Goal: Task Accomplishment & Management: Use online tool/utility

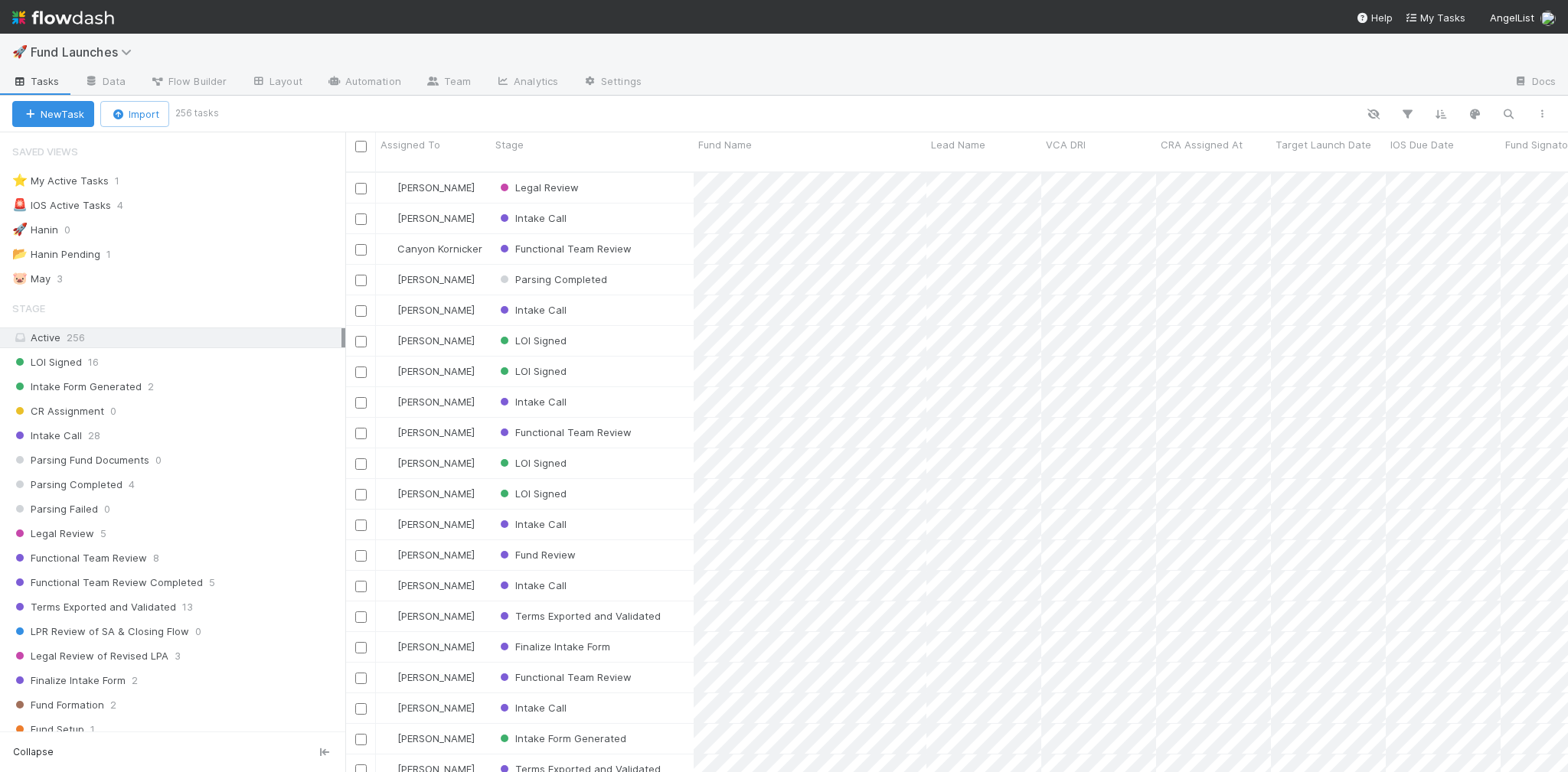
scroll to position [603, 1213]
click at [1496, 113] on button "button" at bounding box center [1507, 114] width 28 height 20
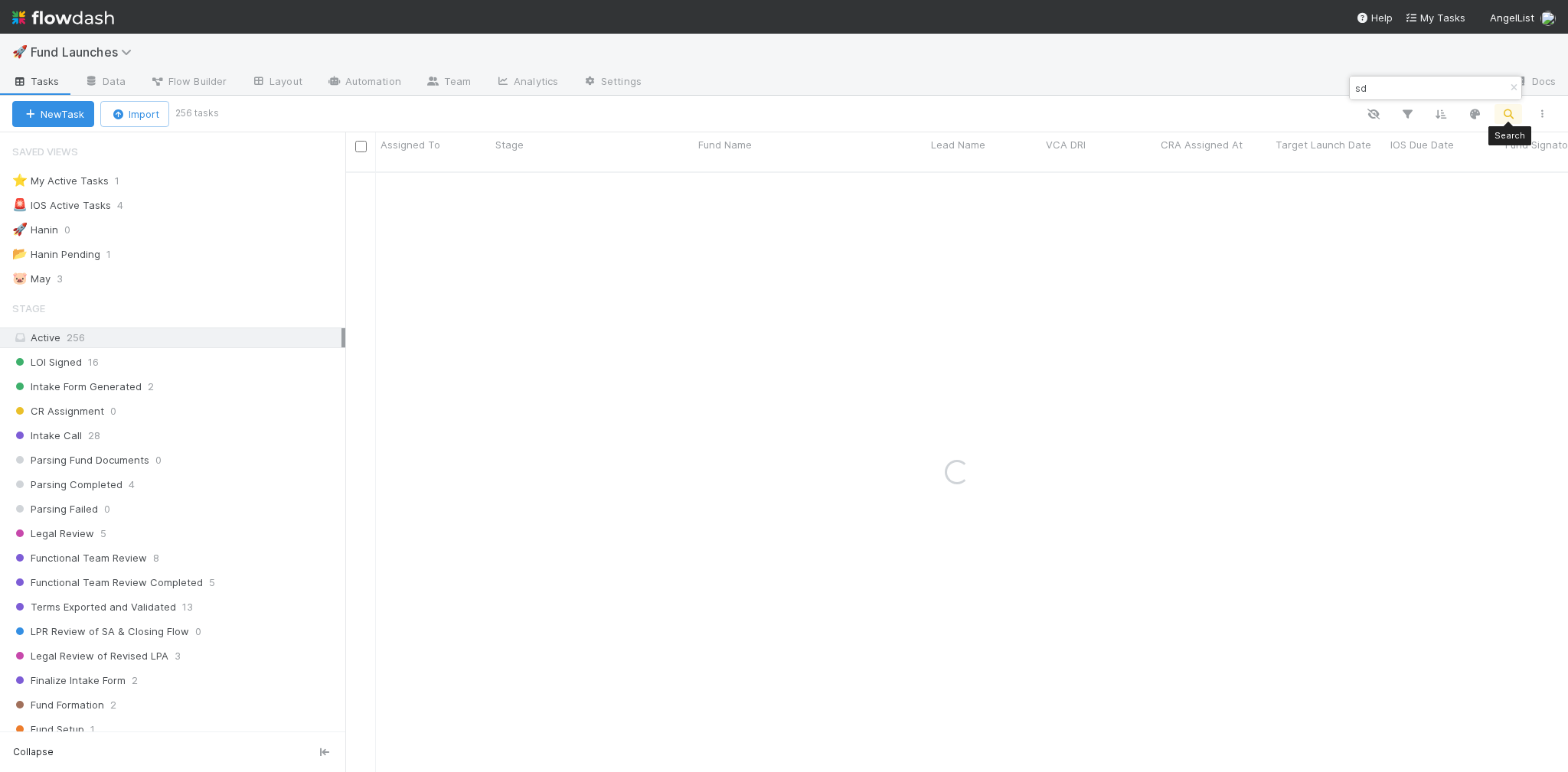
type input "s"
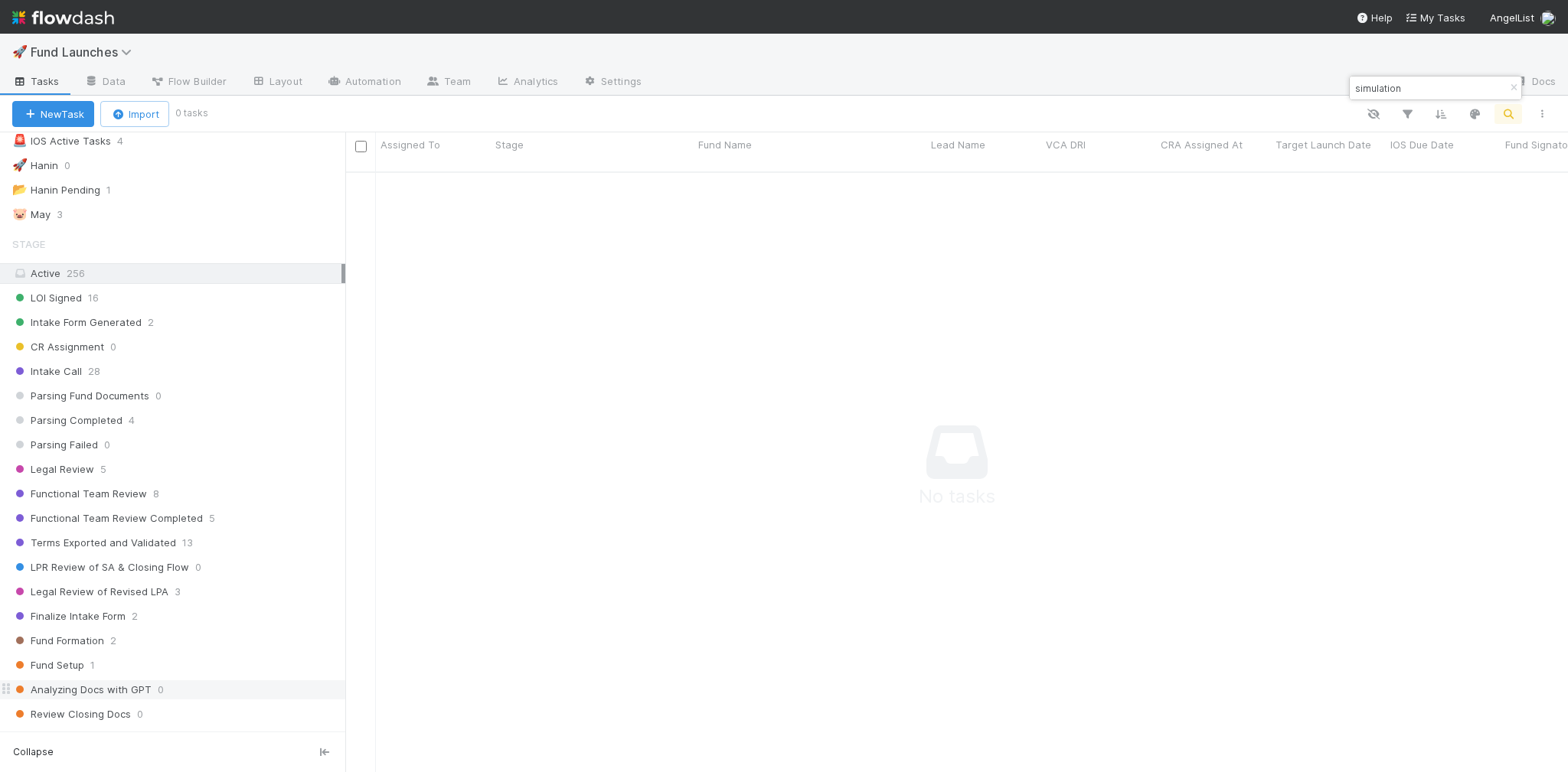
scroll to position [69, 0]
click at [1462, 91] on div "simulation" at bounding box center [1435, 88] width 171 height 23
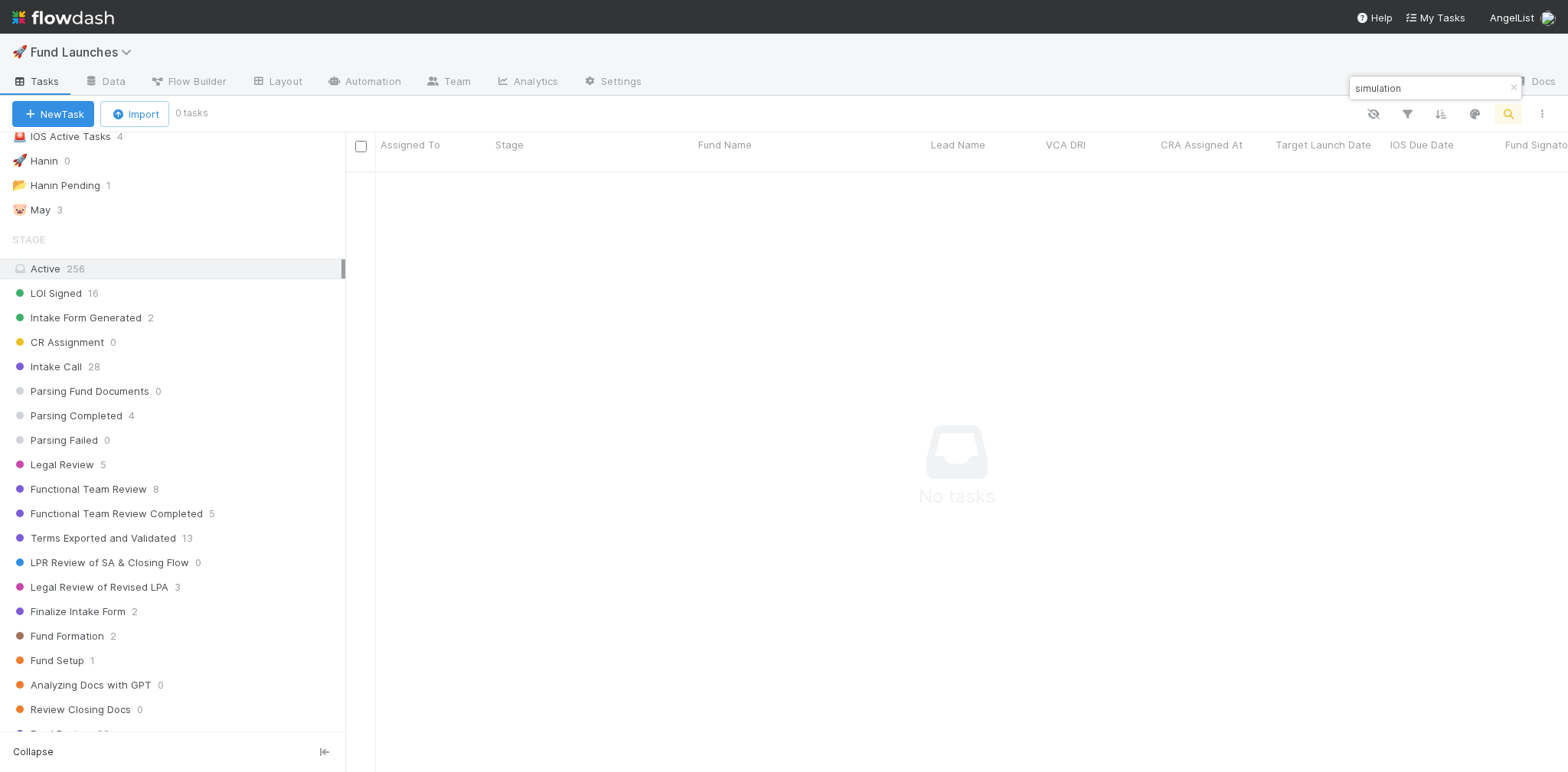
click at [1416, 90] on input "simulation" at bounding box center [1428, 87] width 153 height 19
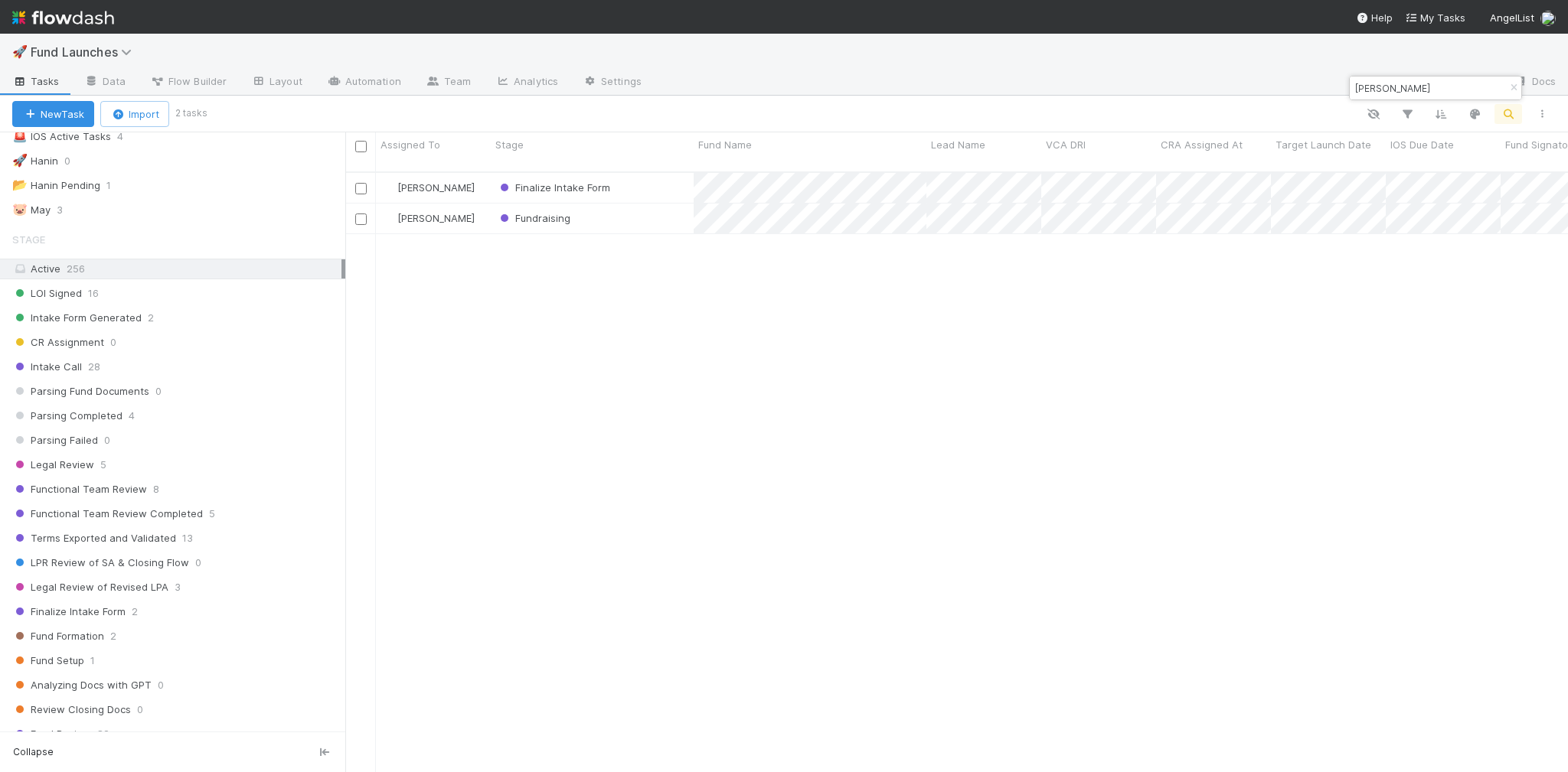
scroll to position [603, 1213]
type input "[PERSON_NAME]"
click at [657, 177] on div "Finalize Intake Form" at bounding box center [592, 188] width 203 height 30
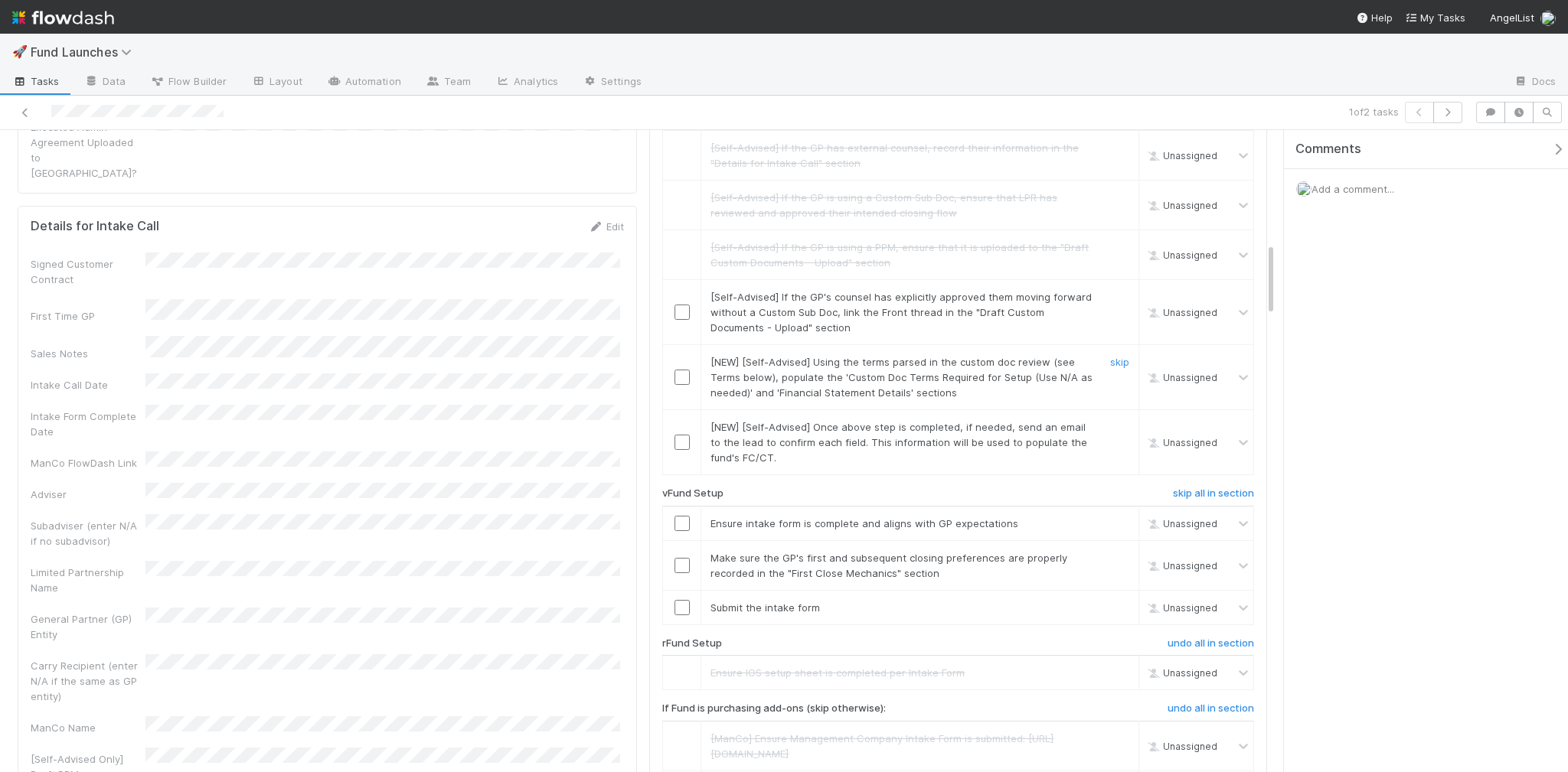
scroll to position [976, 0]
drag, startPoint x: 813, startPoint y: 500, endPoint x: 843, endPoint y: 516, distance: 34.0
click at [843, 466] on span "[NEW] [Self-Advised] Once above step is completed, if needed, send an email to …" at bounding box center [898, 444] width 377 height 43
click at [851, 467] on div "[NEW] [Self-Advised] Once above step is completed, if needed, send an email to …" at bounding box center [896, 444] width 396 height 46
click at [846, 467] on div "[NEW] [Self-Advised] Once above step is completed, if needed, send an email to …" at bounding box center [896, 444] width 396 height 46
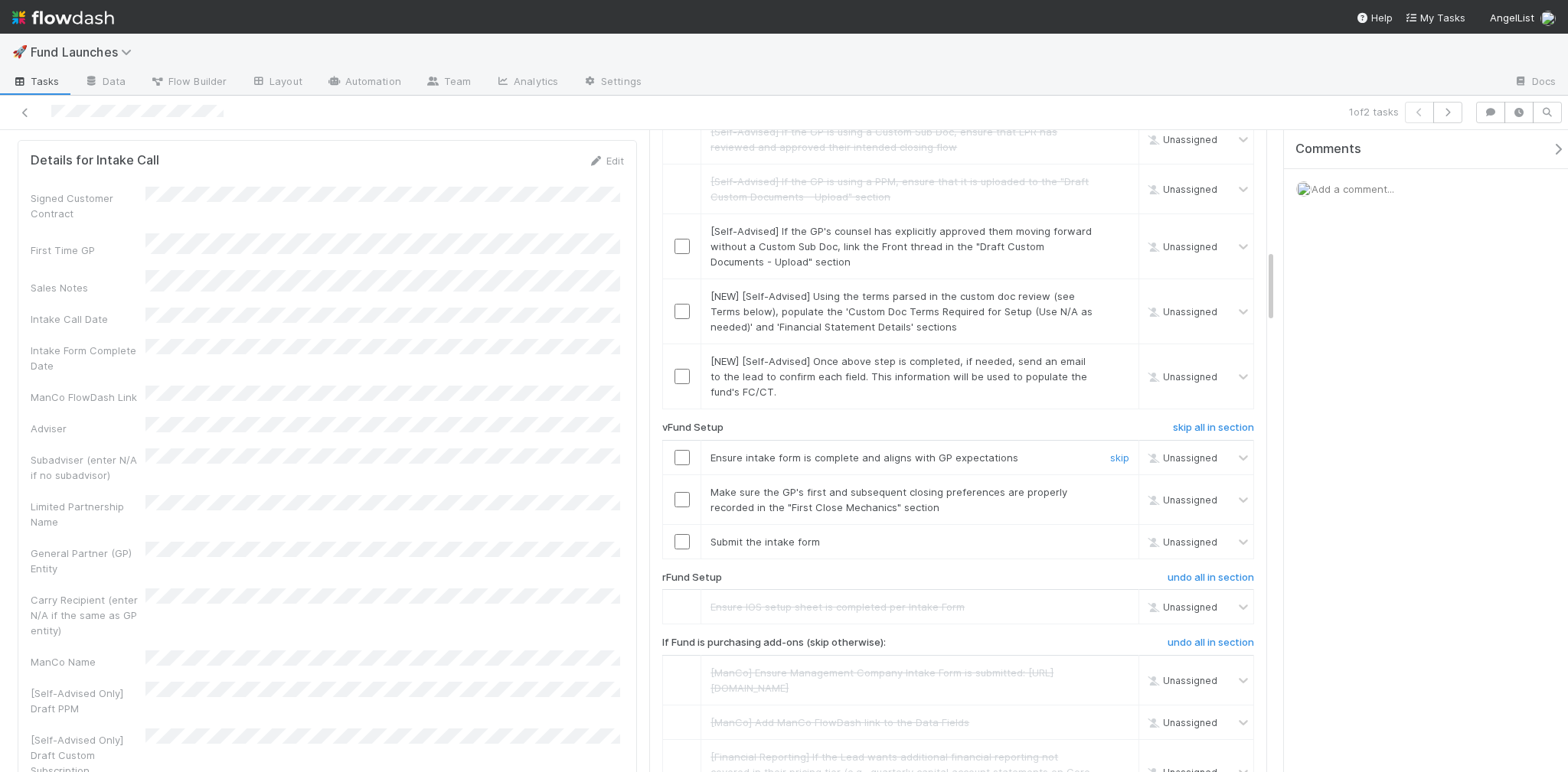
scroll to position [1046, 0]
drag, startPoint x: 825, startPoint y: 526, endPoint x: 960, endPoint y: 528, distance: 135.0
click at [960, 461] on span "Ensure intake form is complete and aligns with GP expectations" at bounding box center [863, 455] width 307 height 12
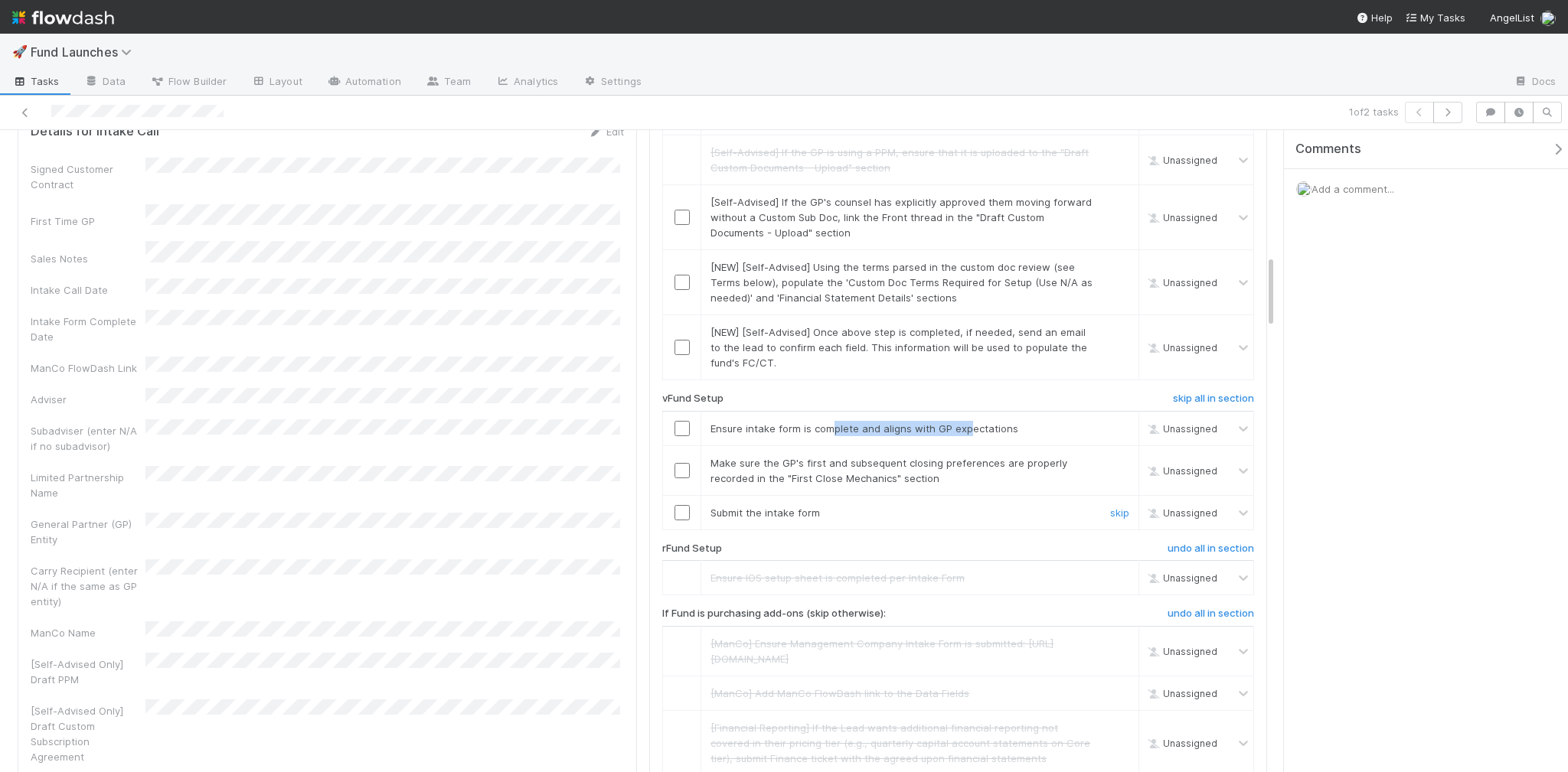
scroll to position [1086, 0]
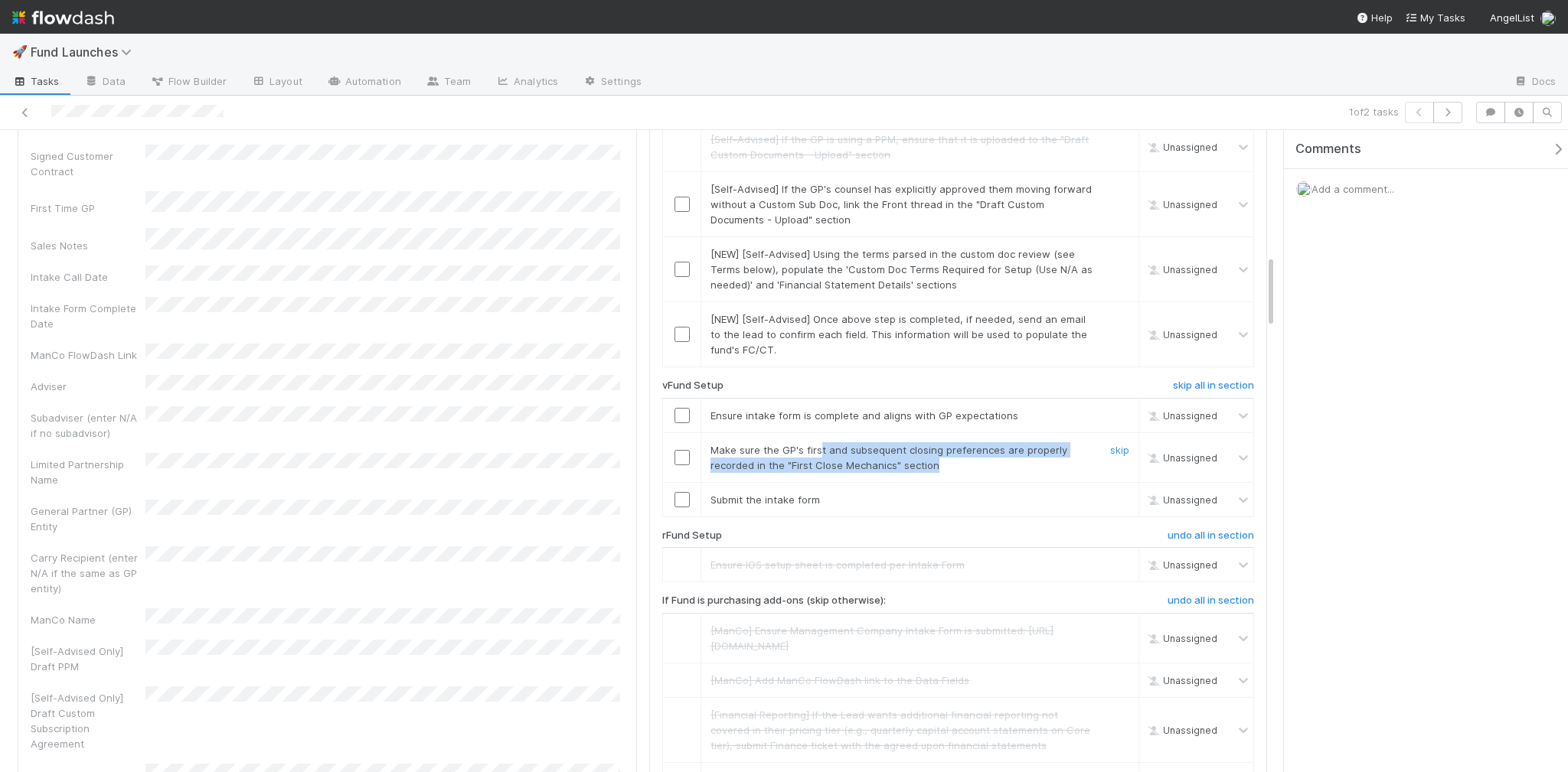
drag, startPoint x: 812, startPoint y: 526, endPoint x: 927, endPoint y: 532, distance: 115.2
click at [927, 471] on span "Make sure the GP's first and subsequent closing preferences are properly record…" at bounding box center [888, 457] width 356 height 28
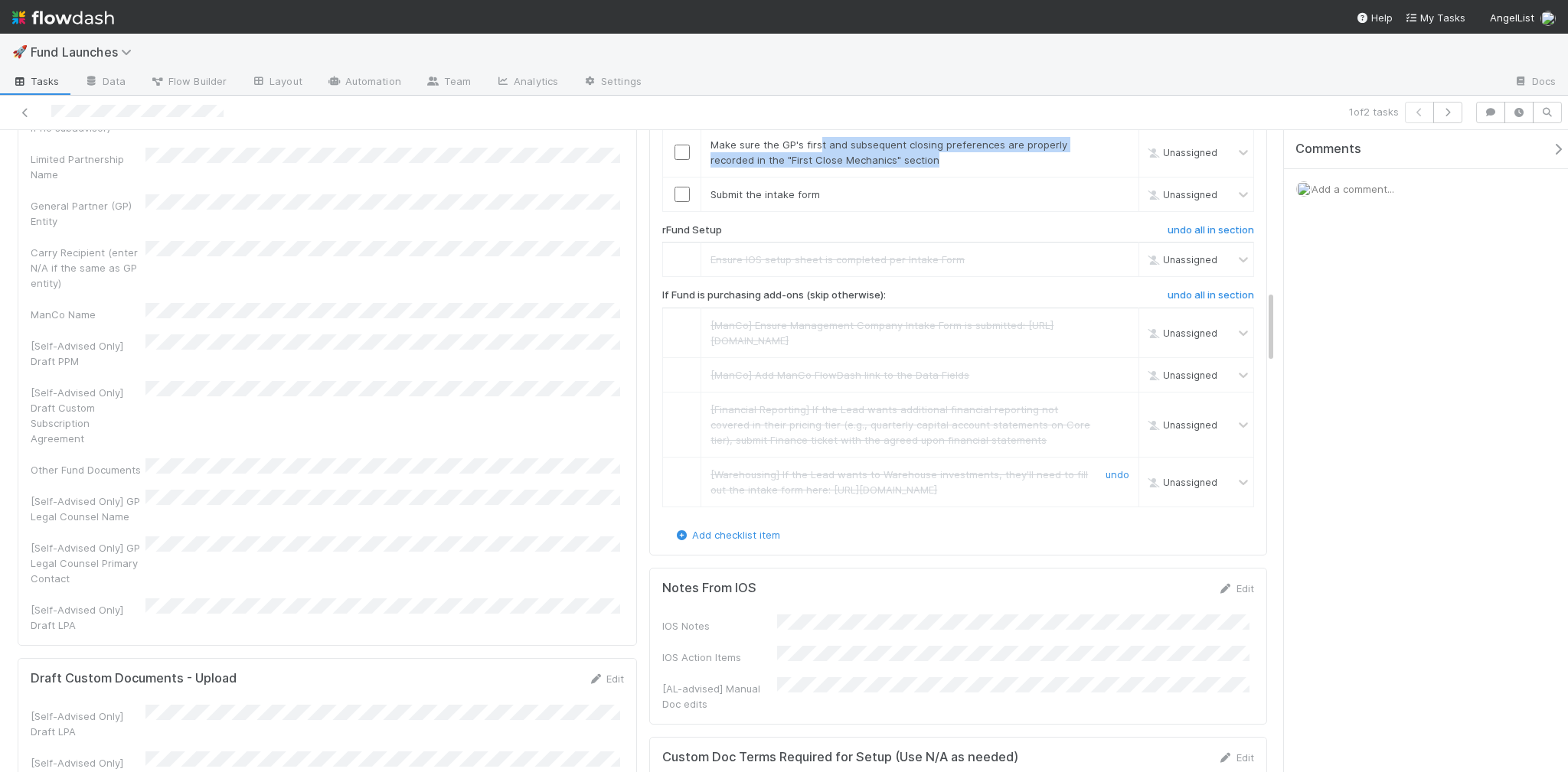
scroll to position [1136, 0]
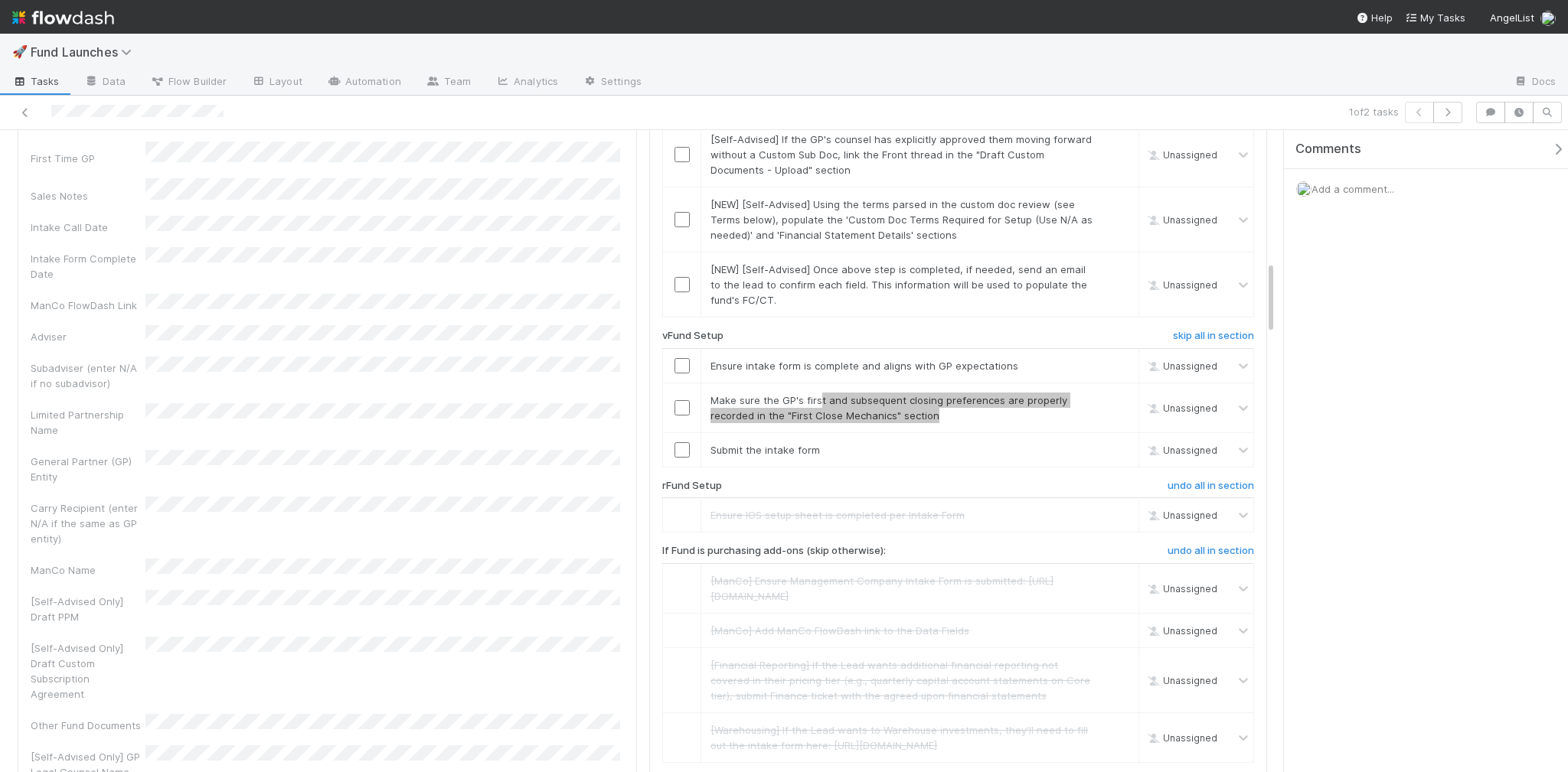
checkbox input "true"
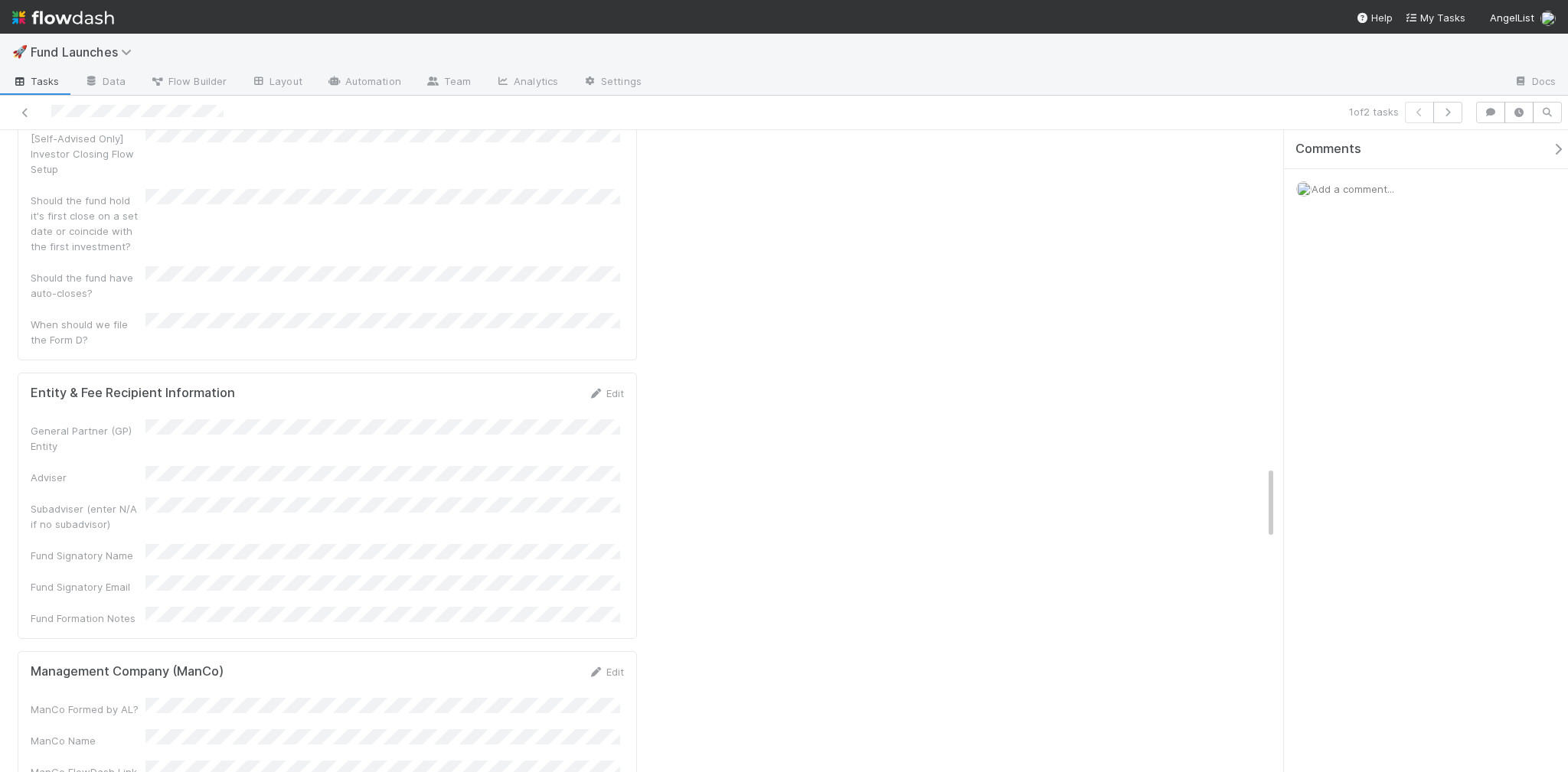
scroll to position [2931, 0]
drag, startPoint x: 1269, startPoint y: 479, endPoint x: 1264, endPoint y: 352, distance: 127.1
click at [1264, 352] on div "Fund Overview Edit Fund Name Lead Name Front Thread Expected Fund Size GP Tier …" at bounding box center [642, 191] width 1285 height 5898
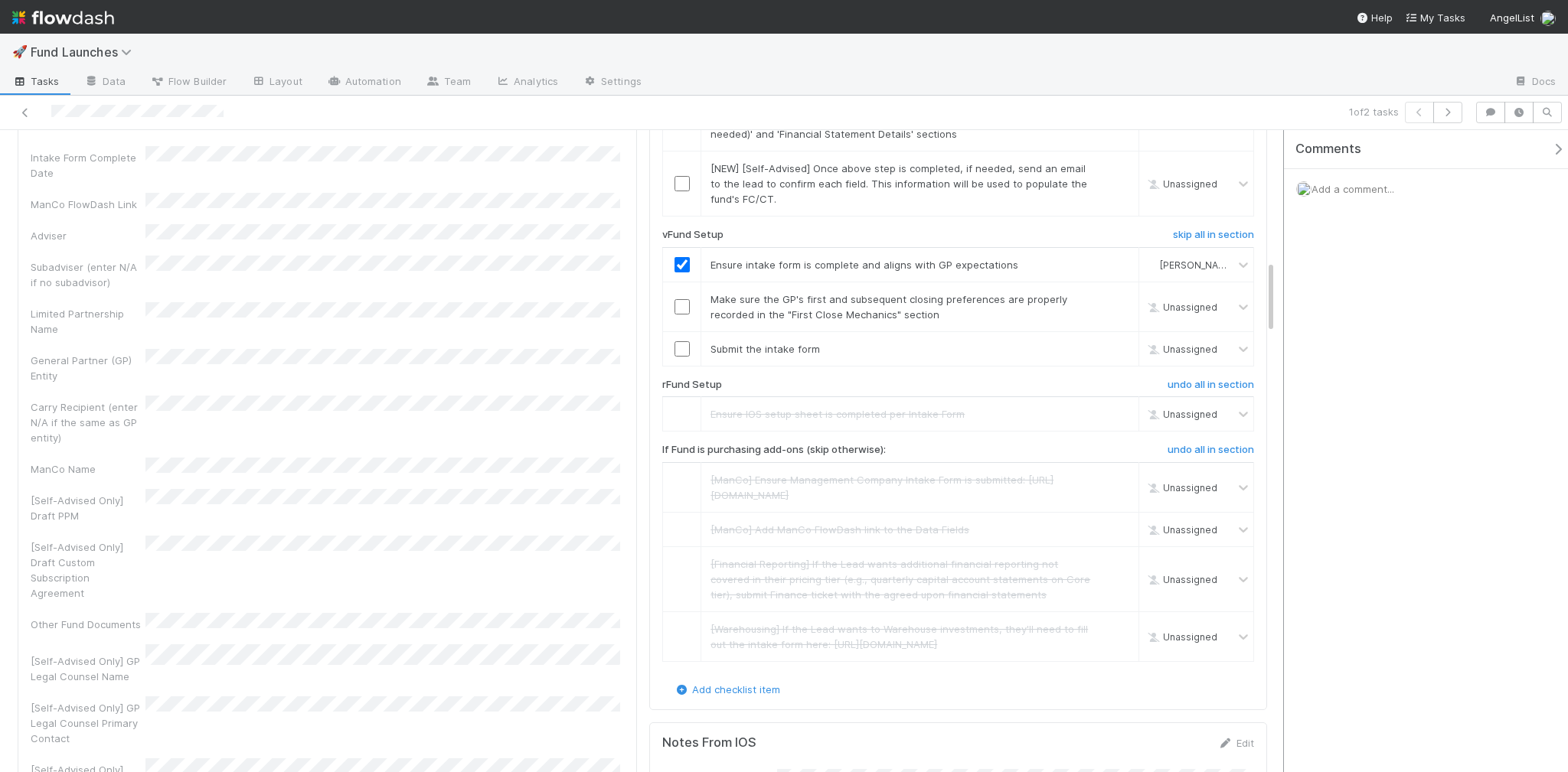
scroll to position [878, 0]
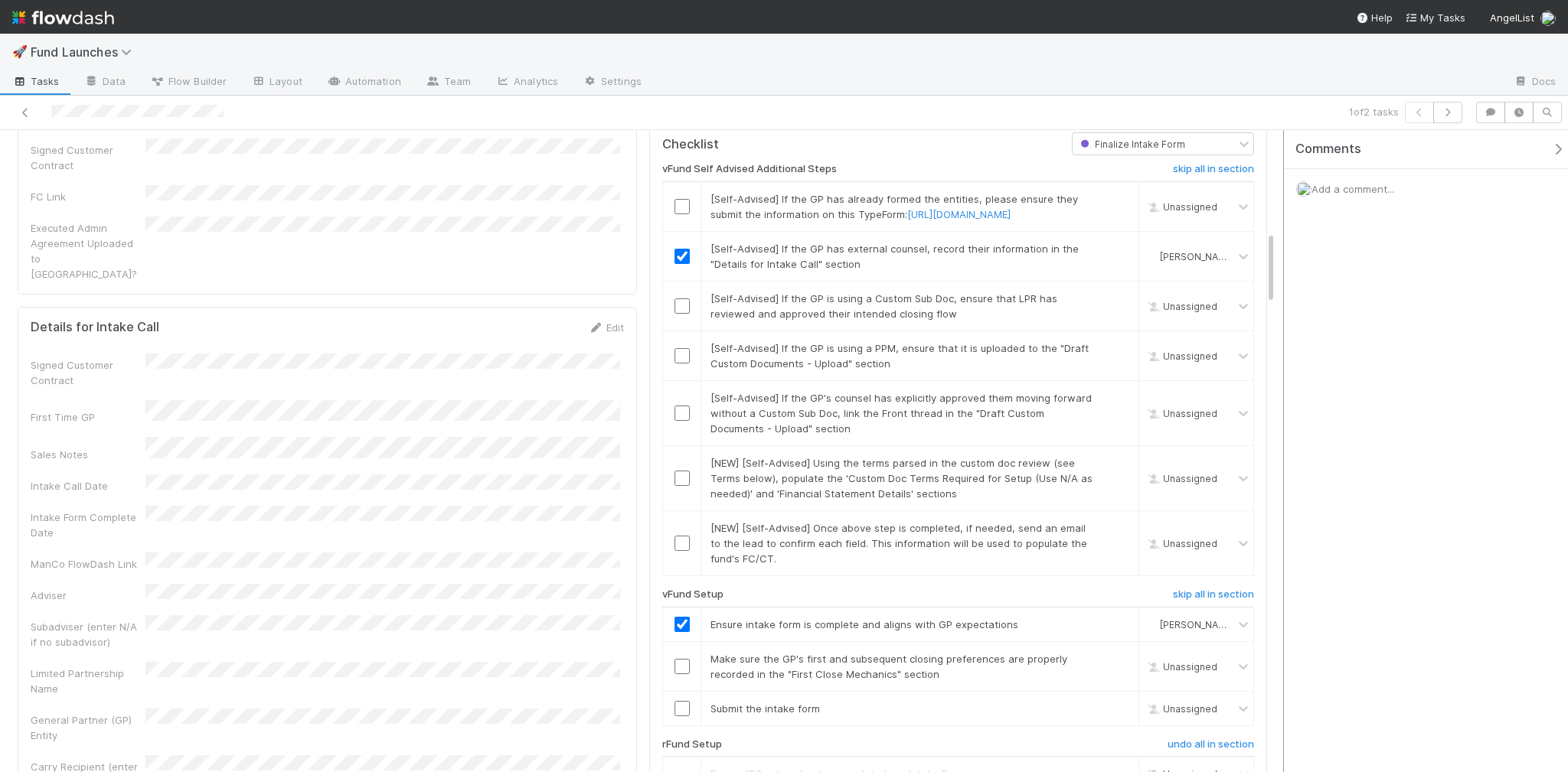
drag, startPoint x: 1270, startPoint y: 492, endPoint x: 1280, endPoint y: 257, distance: 235.2
click at [1280, 257] on div "Finalize Intake Form [PERSON_NAME] Move to Fund Formation (Self-Advised) Move t…" at bounding box center [784, 451] width 1568 height 643
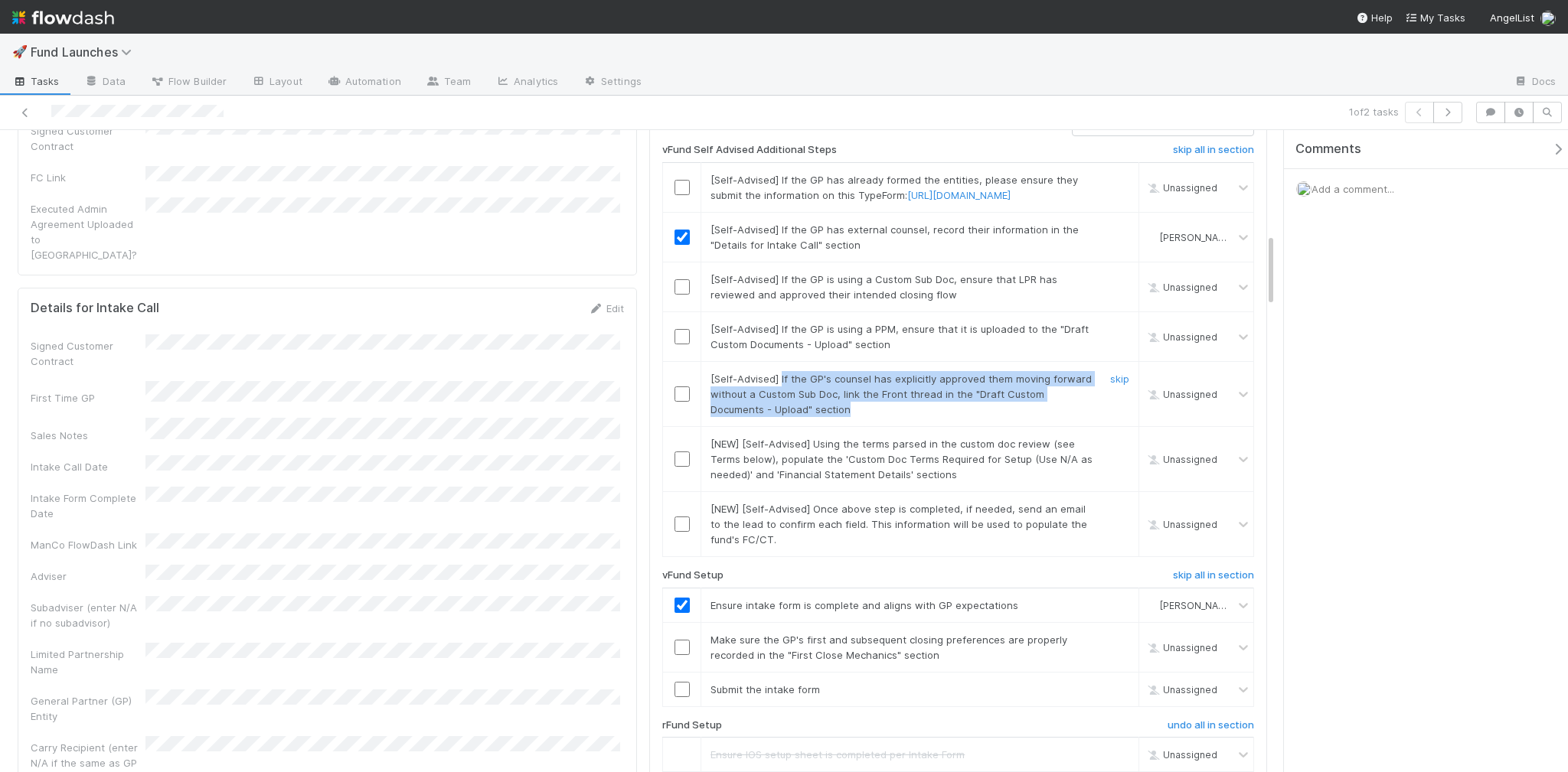
drag, startPoint x: 915, startPoint y: 487, endPoint x: 776, endPoint y: 453, distance: 143.1
click at [776, 417] on div "[Self-Advised] If the GP's counsel has explicitly approved them moving forward …" at bounding box center [896, 394] width 396 height 46
copy span "If the GP's counsel has explicitly approved them moving forward without a Custo…"
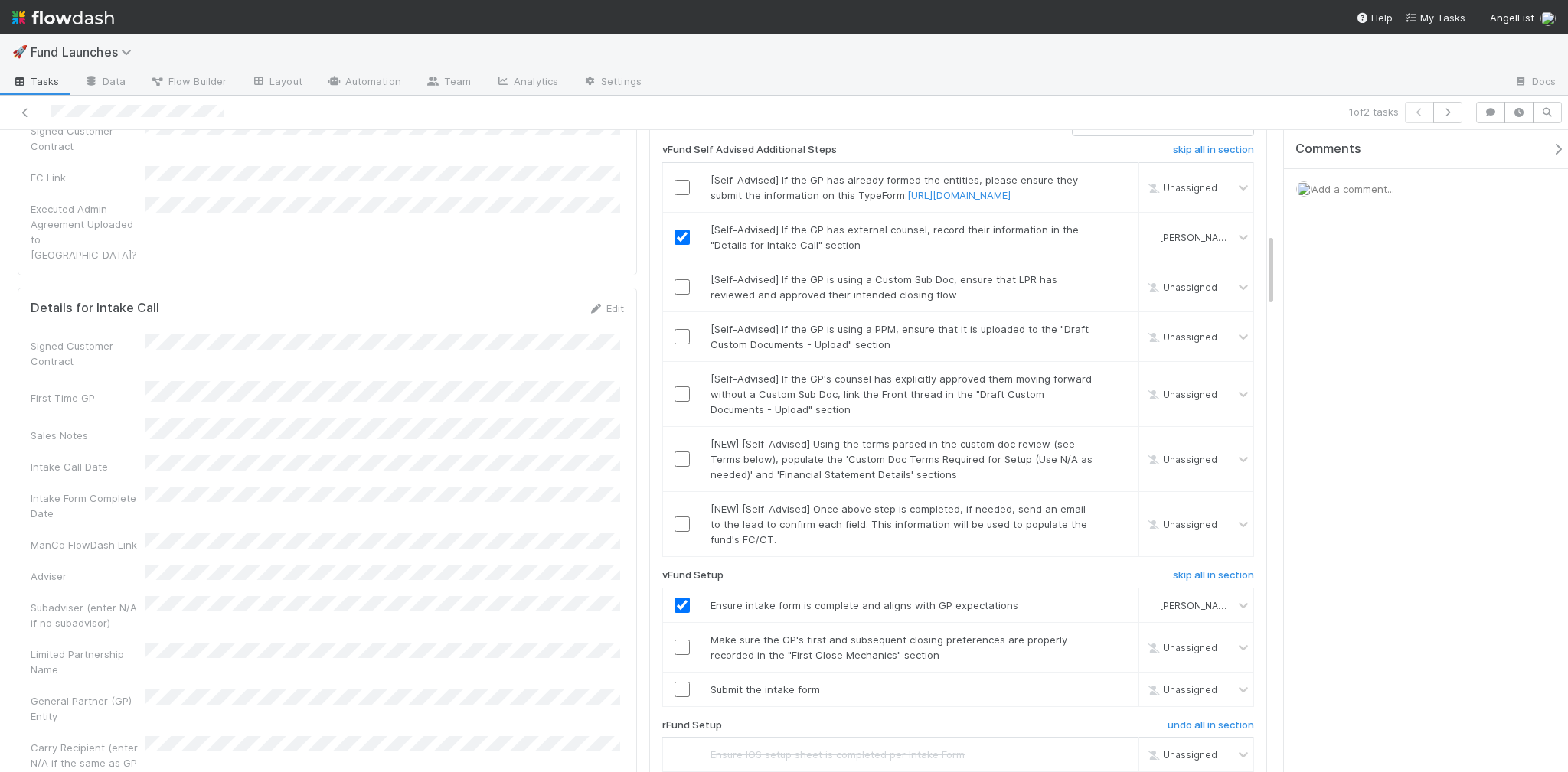
click at [1340, 382] on div "Comments Add a comment..." at bounding box center [1425, 451] width 284 height 643
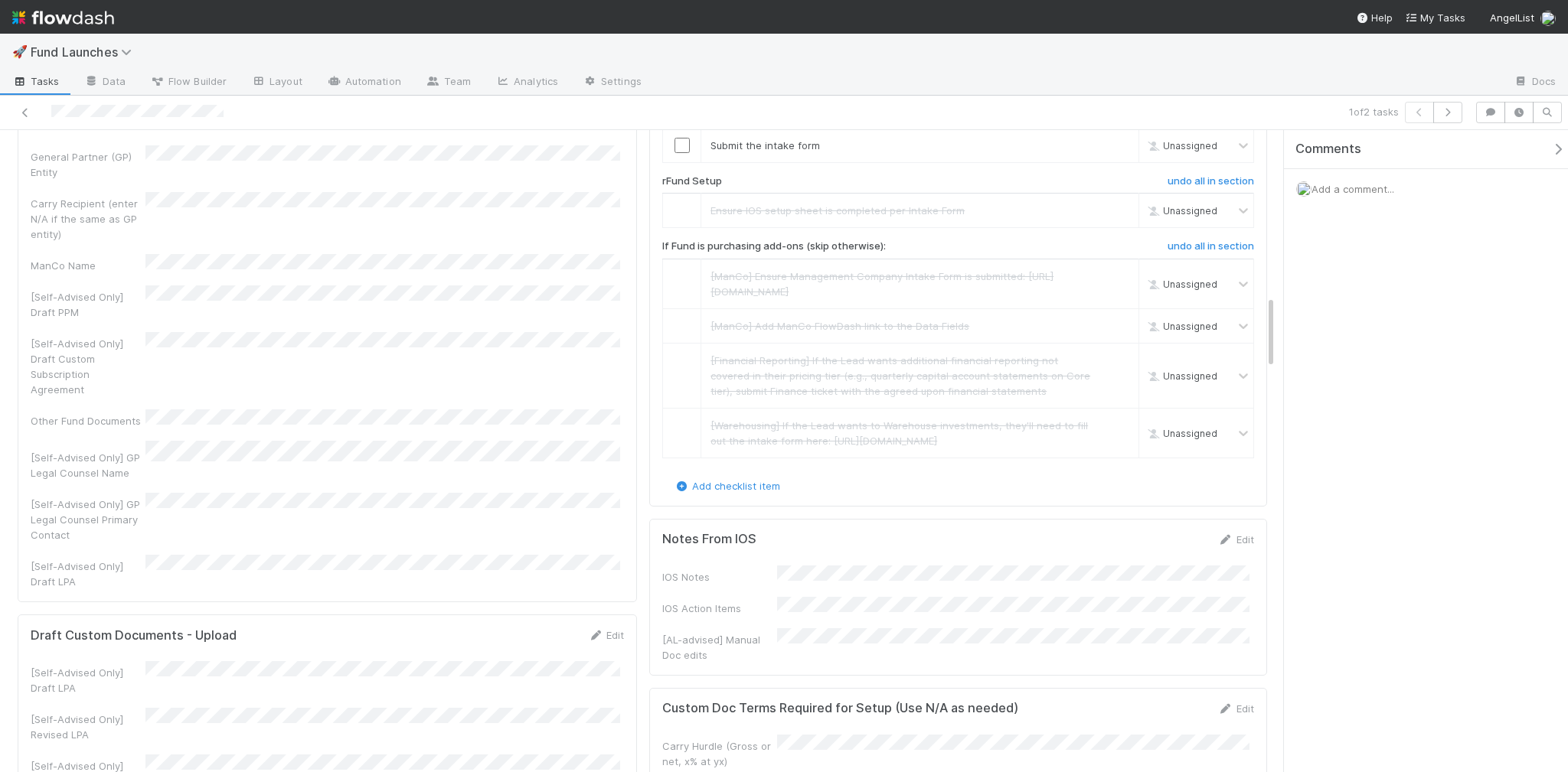
scroll to position [302, 1205]
